Goal: Task Accomplishment & Management: Complete application form

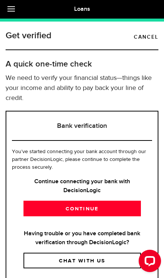
click at [106, 203] on link "Continue" at bounding box center [81, 209] width 117 height 16
click at [97, 209] on link "Continue" at bounding box center [81, 209] width 117 height 16
click at [38, 208] on link "Continue" at bounding box center [81, 209] width 117 height 16
click at [99, 196] on div "Continue connecting your bank with DecisionLogic Continue" at bounding box center [82, 196] width 140 height 39
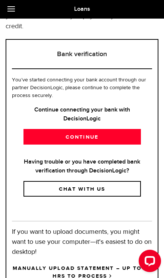
scroll to position [70, 0]
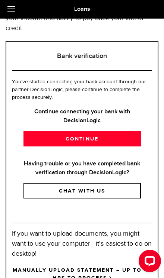
click at [114, 139] on link "Continue" at bounding box center [81, 139] width 117 height 16
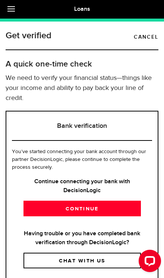
click at [94, 206] on link "Continue" at bounding box center [81, 209] width 117 height 16
click at [102, 204] on link "Continue" at bounding box center [81, 209] width 117 height 16
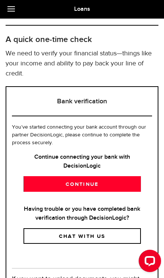
click at [96, 184] on link "Continue" at bounding box center [81, 184] width 117 height 16
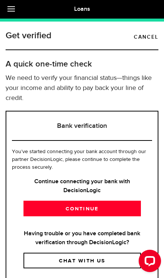
click at [90, 206] on link "Continue" at bounding box center [81, 209] width 117 height 16
click at [89, 205] on link "Continue" at bounding box center [81, 209] width 117 height 16
click at [102, 205] on link "Continue" at bounding box center [81, 209] width 117 height 16
click at [96, 206] on link "Continue" at bounding box center [81, 209] width 117 height 16
click at [104, 203] on link "Continue" at bounding box center [81, 209] width 117 height 16
